Goal: Information Seeking & Learning: Learn about a topic

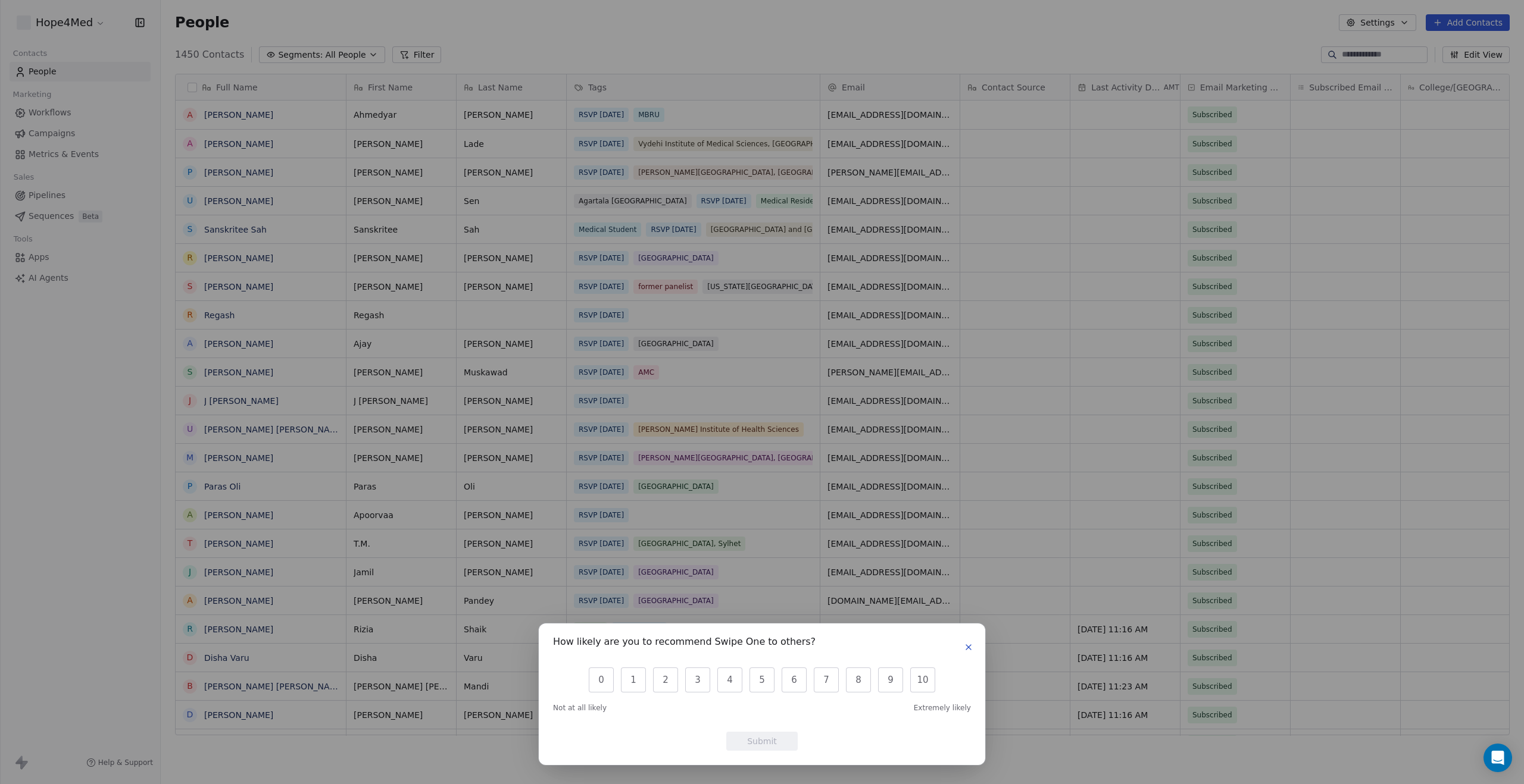
scroll to position [690, 1363]
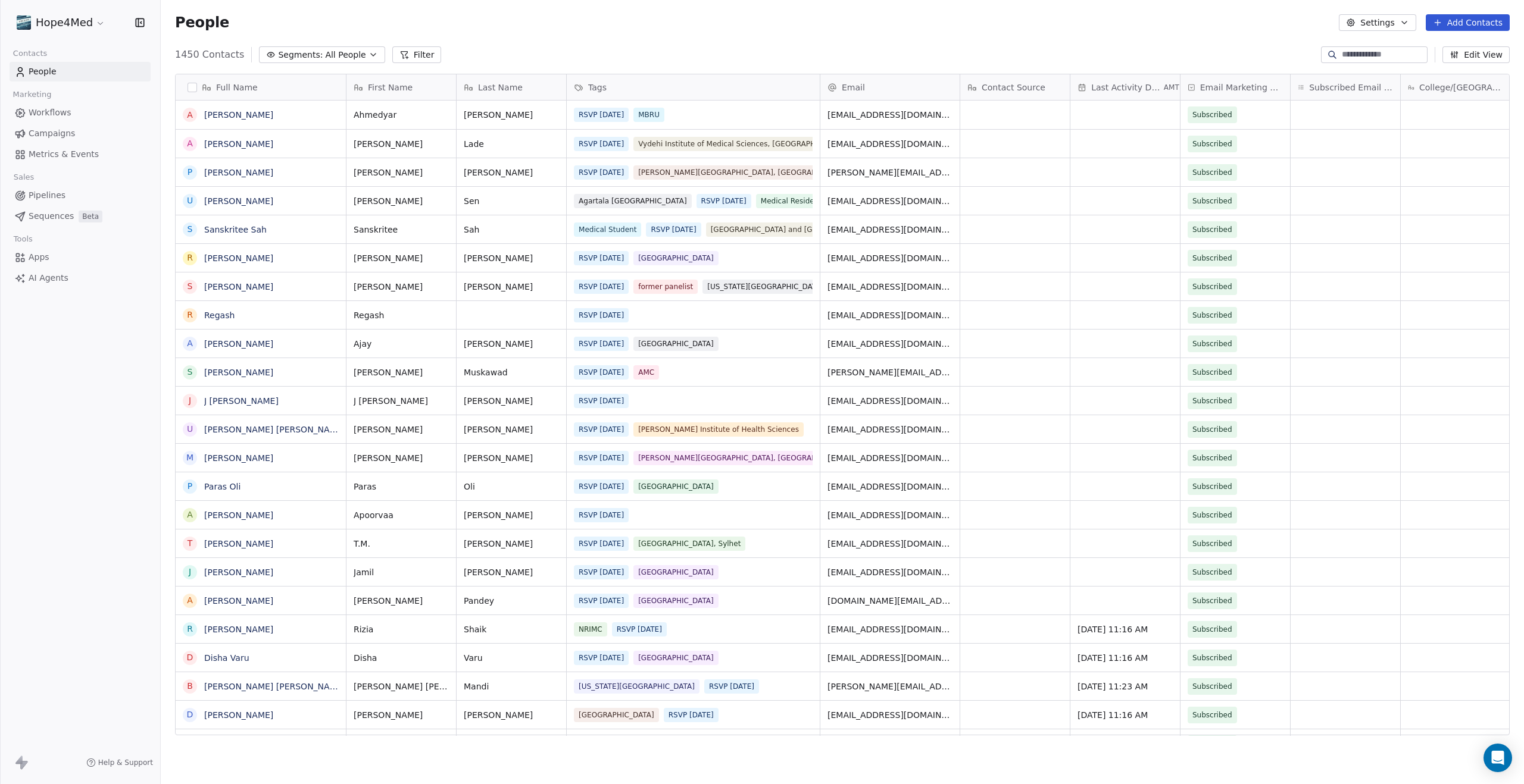
click at [799, 440] on div "How likely are you to recommend Swipe One to others? 0 1 2 3 4 5 6 7 8 9 10 Not…" at bounding box center [762, 392] width 1524 height 784
click at [88, 28] on html "Hope4Med Contacts People Marketing Workflows Campaigns Metrics & Events Sales P…" at bounding box center [762, 392] width 1524 height 784
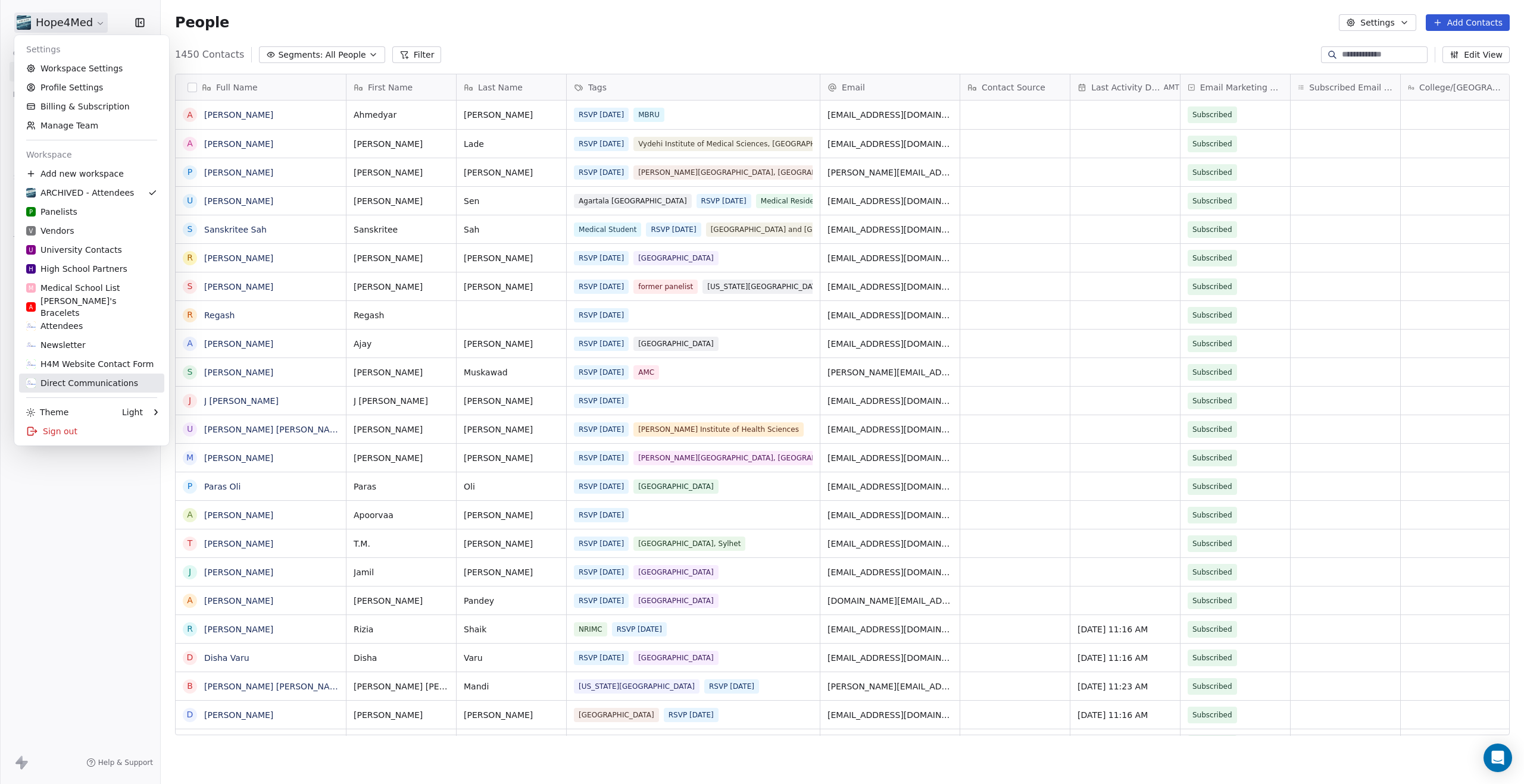
click at [112, 383] on div "Direct Communications" at bounding box center [82, 383] width 112 height 12
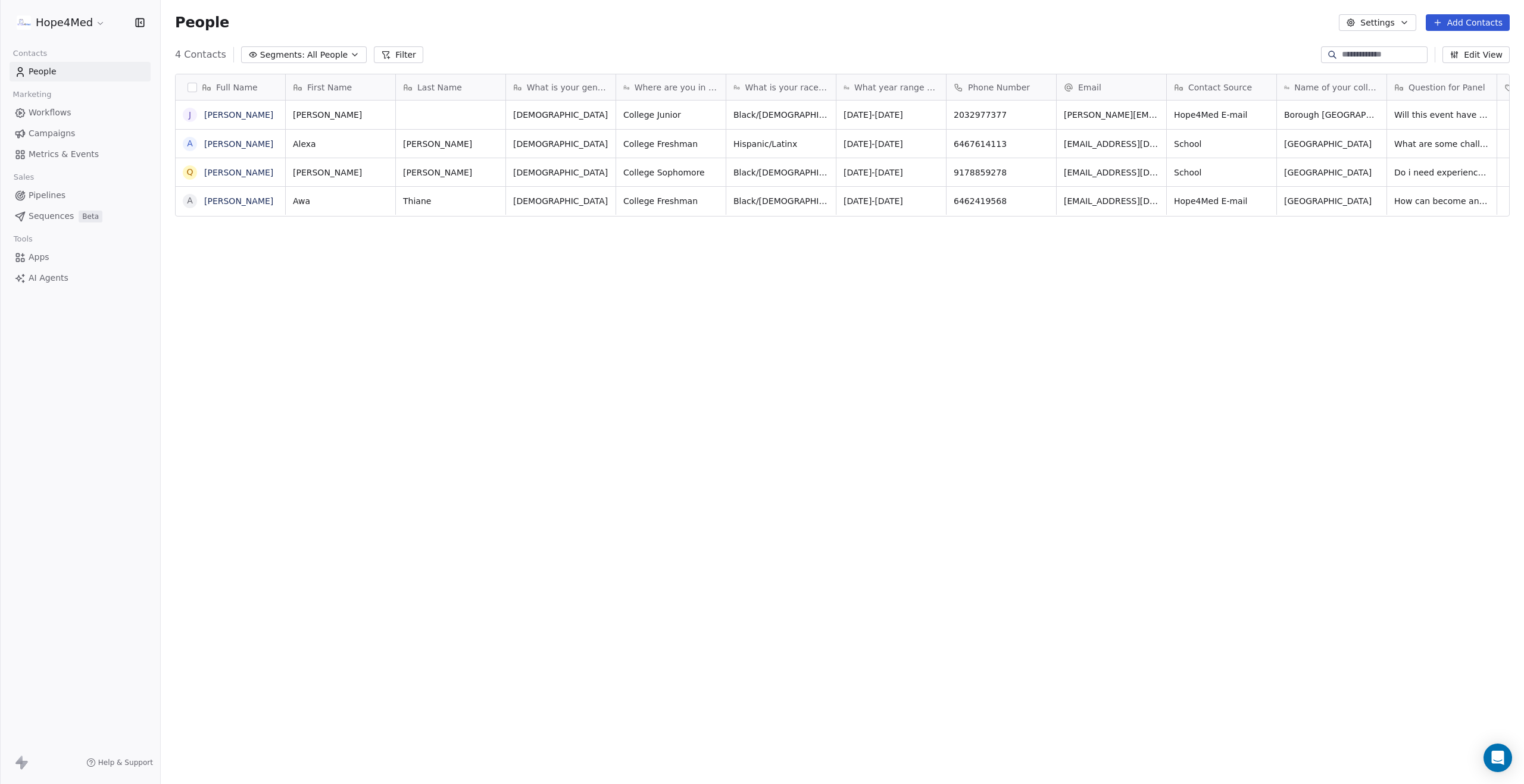
scroll to position [690, 1363]
click at [213, 115] on link "[PERSON_NAME]" at bounding box center [238, 115] width 69 height 10
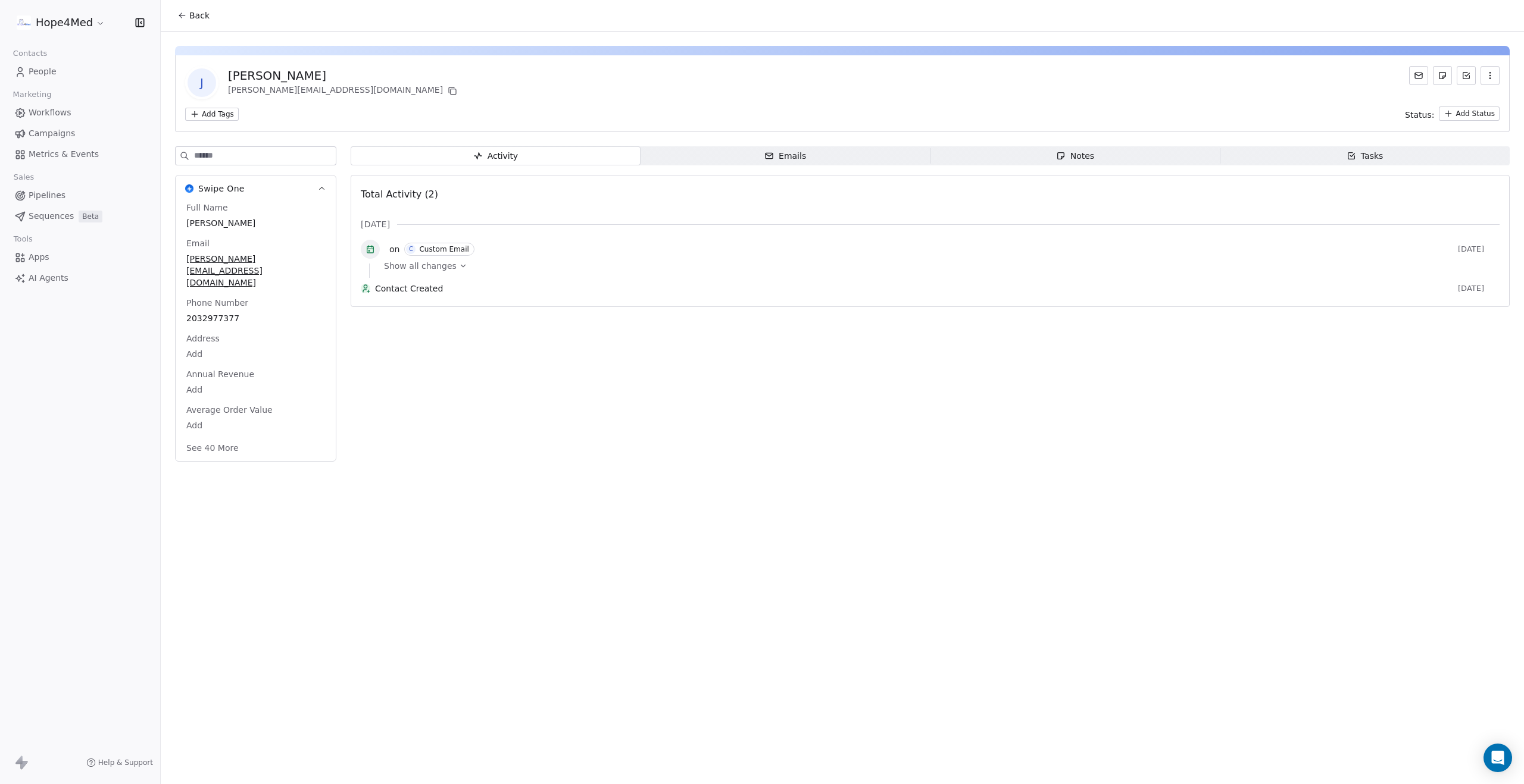
click at [177, 17] on button "Back" at bounding box center [193, 15] width 46 height 22
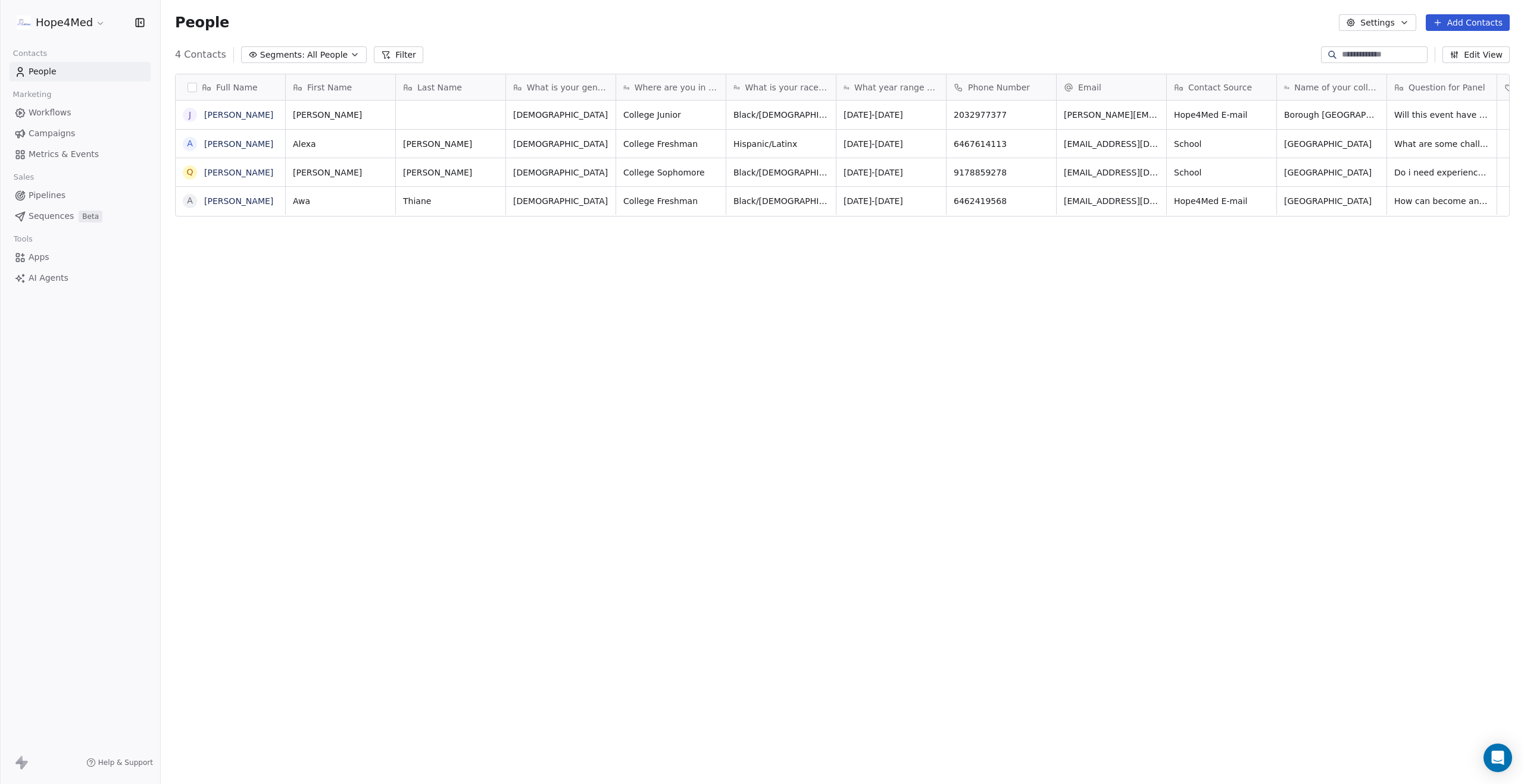
scroll to position [690, 1363]
click at [220, 145] on link "[PERSON_NAME]" at bounding box center [238, 144] width 69 height 10
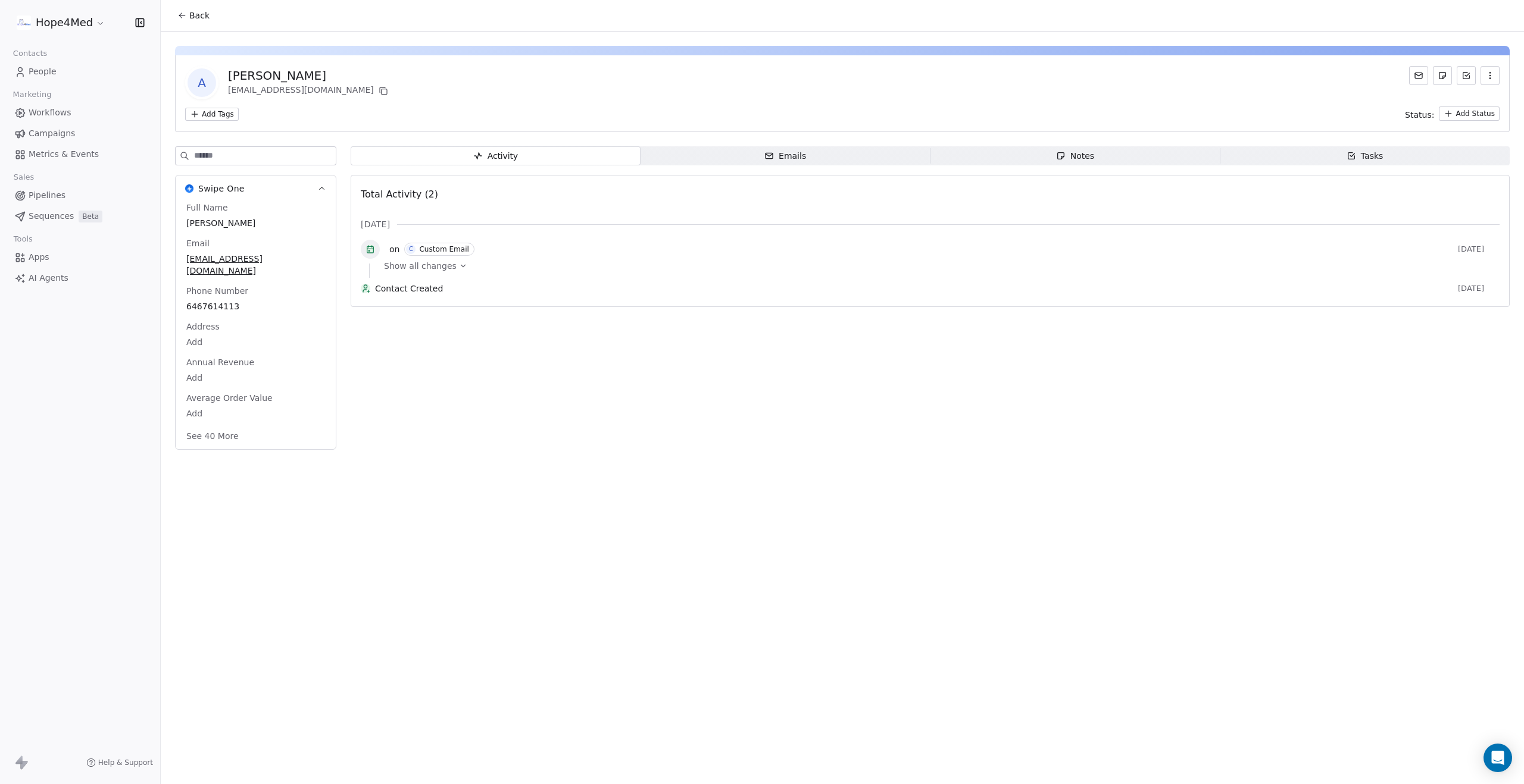
click at [186, 17] on icon at bounding box center [182, 15] width 10 height 10
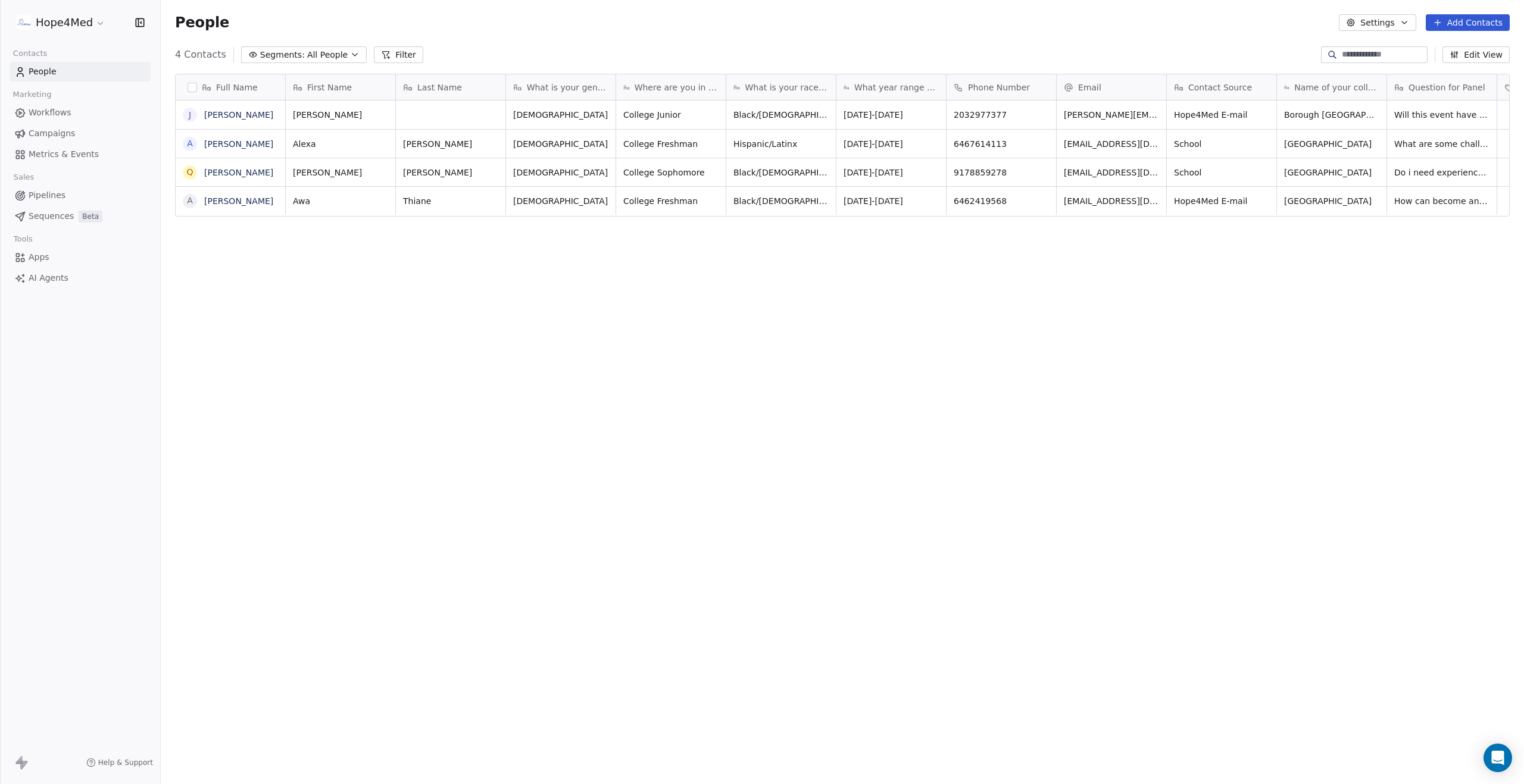
scroll to position [690, 1363]
click at [211, 175] on link "[PERSON_NAME]" at bounding box center [238, 172] width 69 height 10
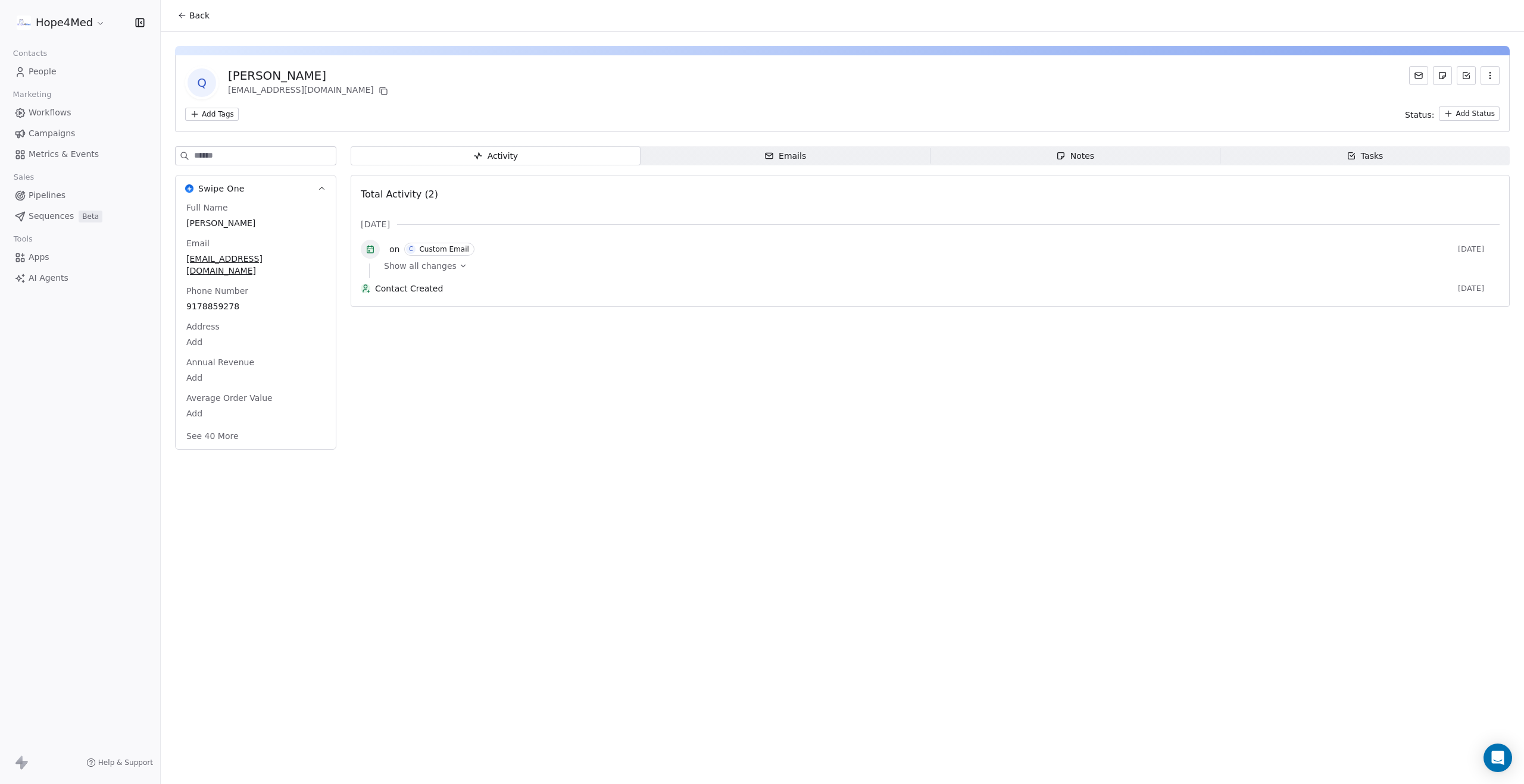
click at [187, 16] on button "Back" at bounding box center [193, 15] width 46 height 22
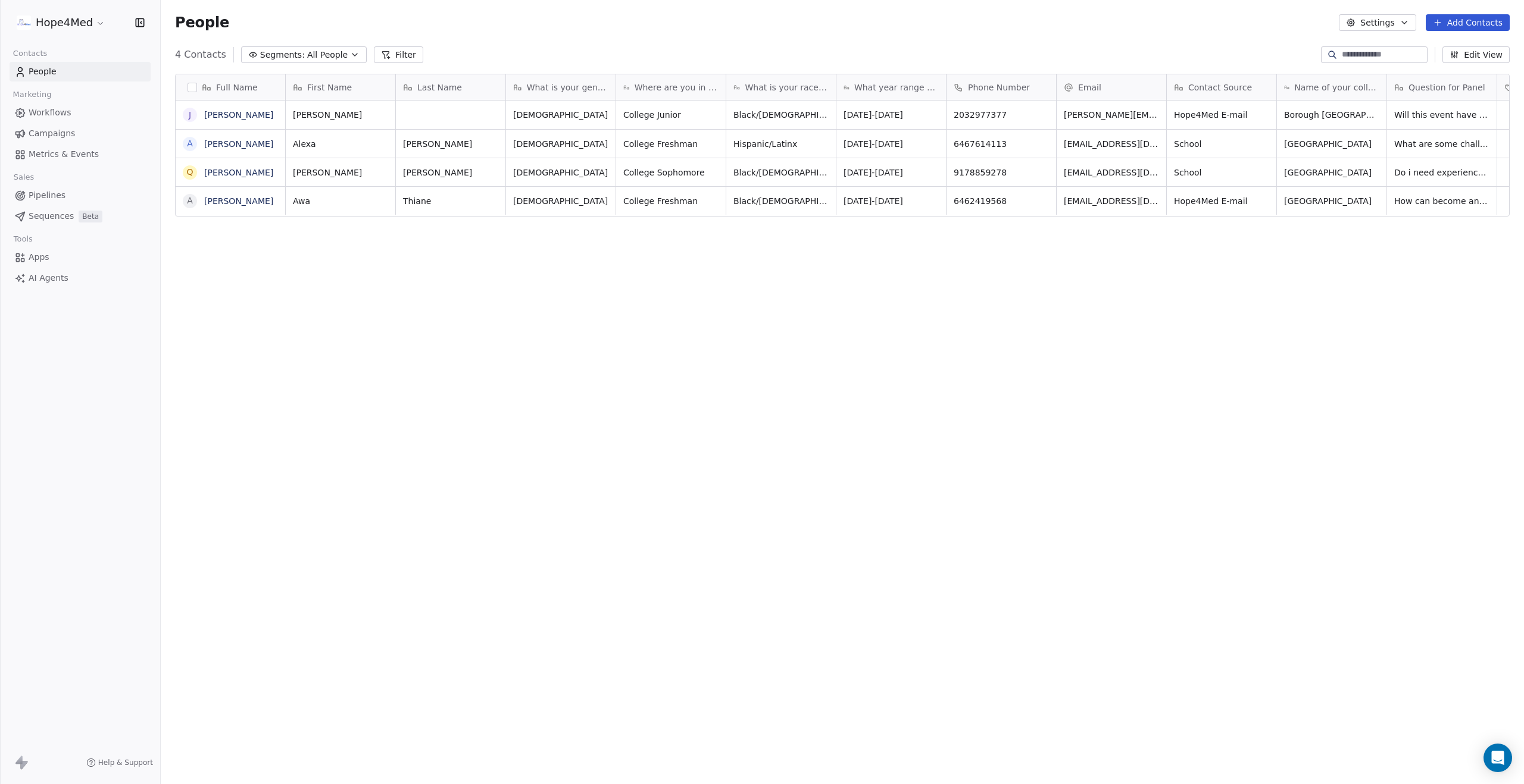
scroll to position [690, 1363]
click at [215, 201] on link "[PERSON_NAME]" at bounding box center [238, 201] width 69 height 10
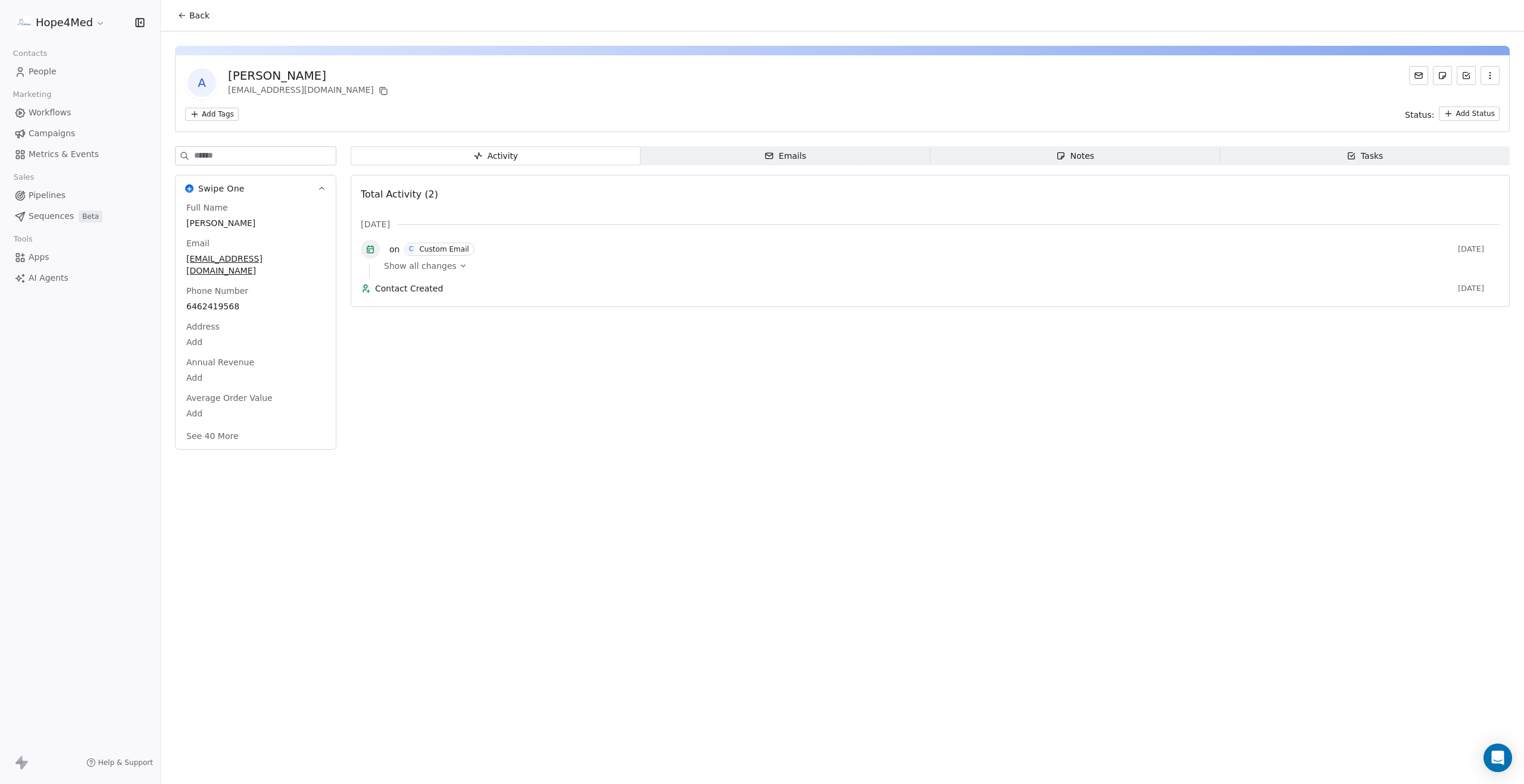
click at [423, 266] on span "Show all changes" at bounding box center [420, 266] width 73 height 12
click at [713, 155] on span "Emails Emails" at bounding box center [785, 155] width 290 height 19
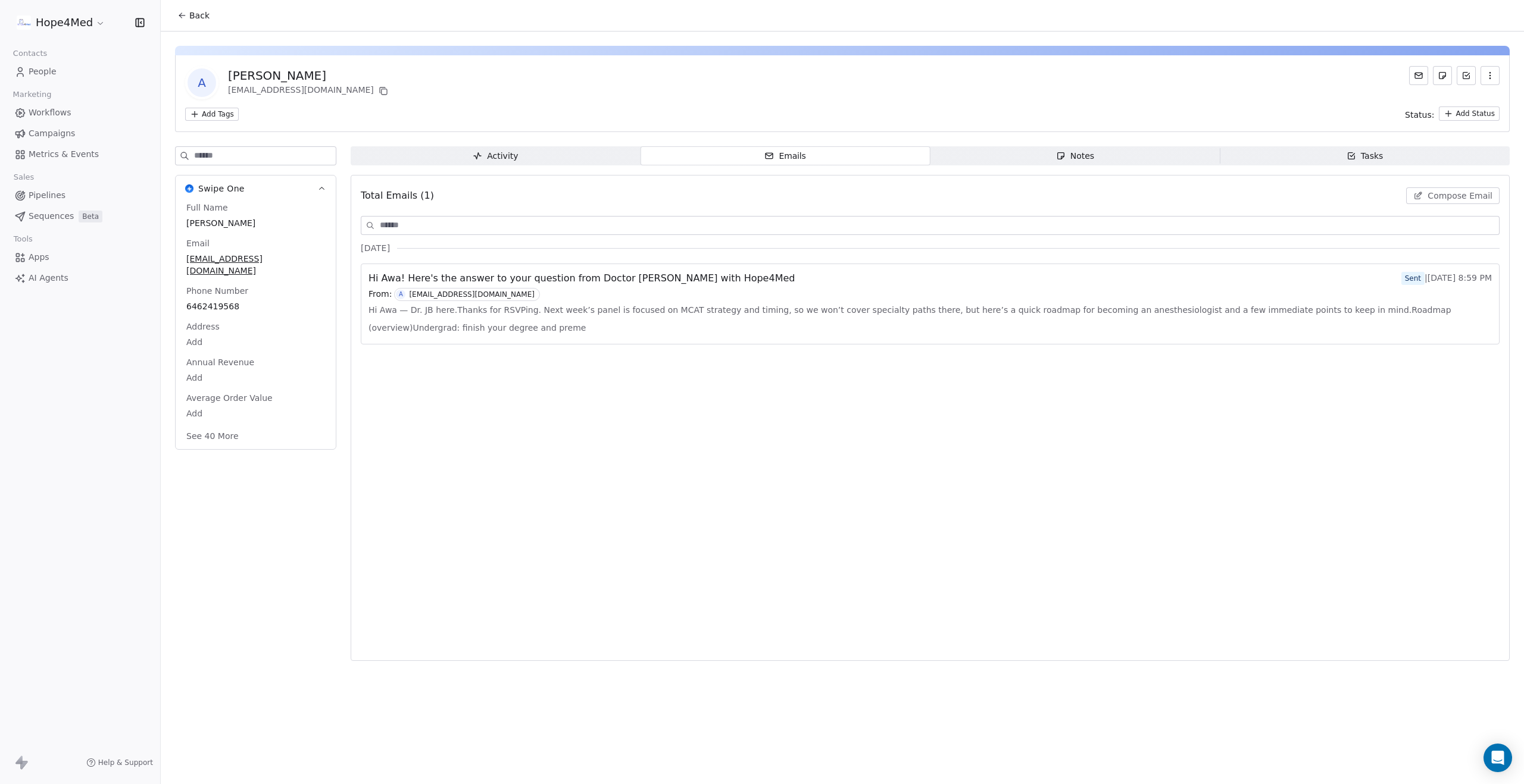
click at [973, 154] on span "Notes Notes" at bounding box center [1075, 155] width 290 height 19
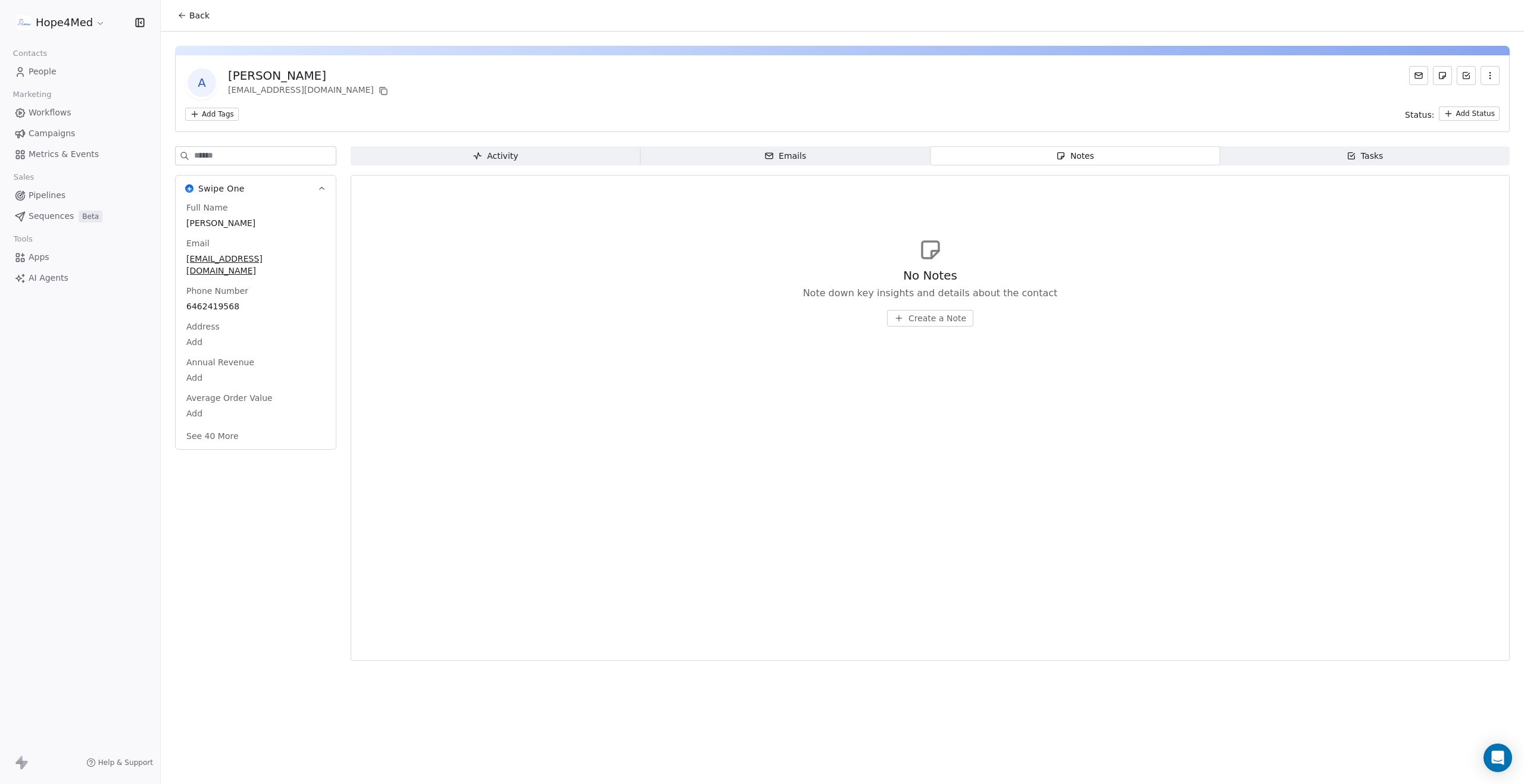
click at [1283, 156] on span "Tasks Tasks" at bounding box center [1364, 155] width 290 height 19
